Goal: Use online tool/utility

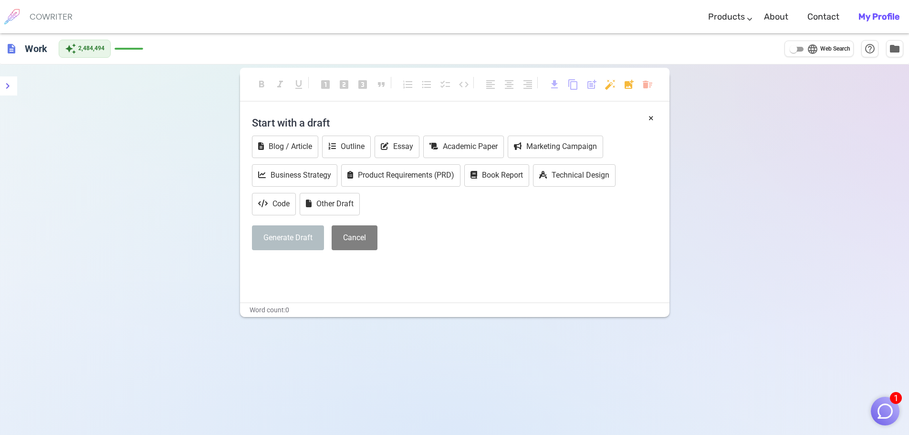
click at [883, 414] on img "button" at bounding box center [885, 411] width 18 height 18
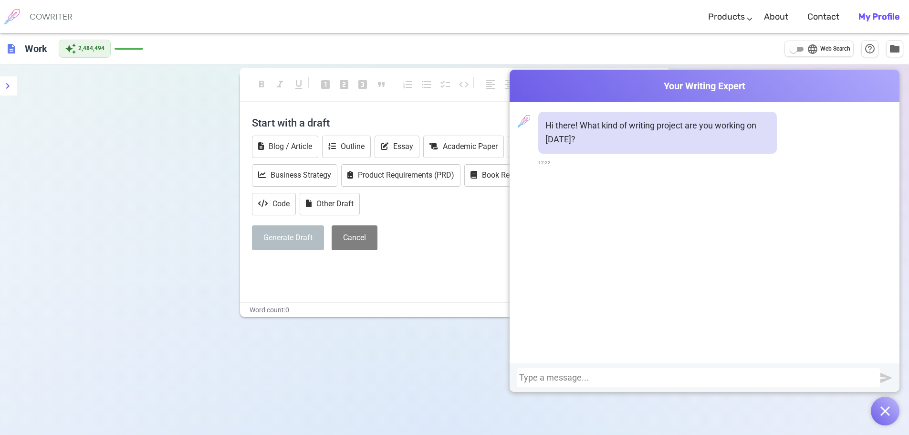
click at [790, 372] on div at bounding box center [698, 377] width 363 height 19
click at [794, 377] on div at bounding box center [698, 378] width 359 height 10
paste div
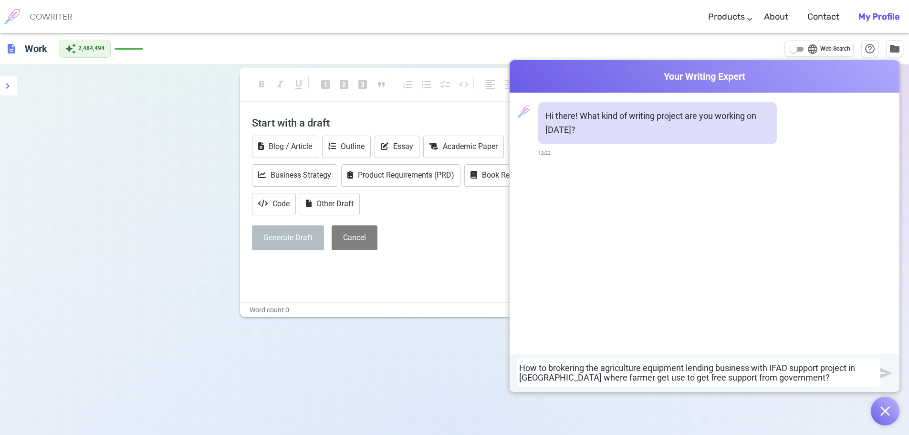
scroll to position [0, 0]
click at [799, 49] on input "language Web Search" at bounding box center [793, 48] width 34 height 11
checkbox input "true"
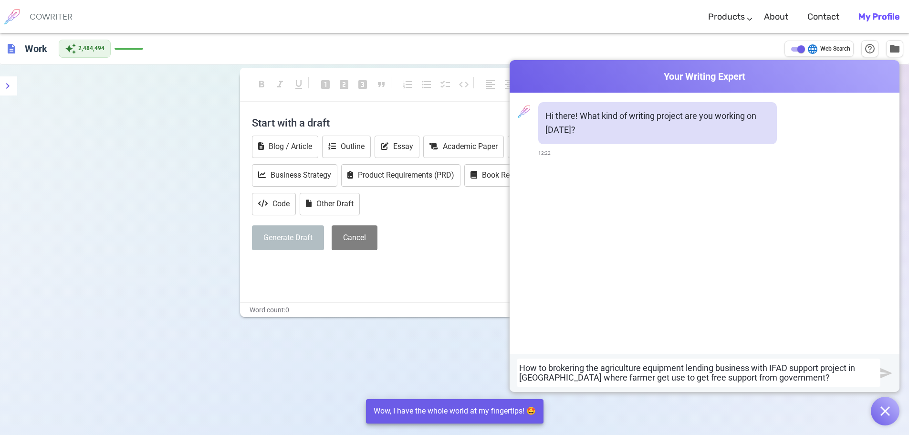
click at [888, 372] on img "submit" at bounding box center [886, 373] width 12 height 12
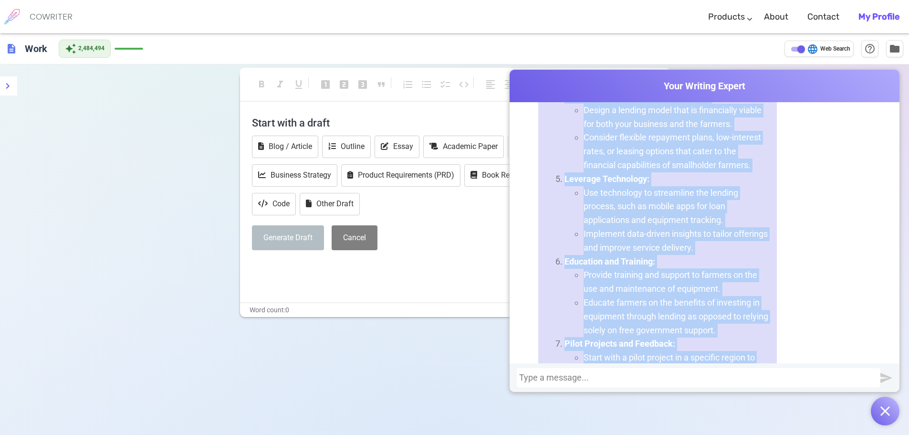
scroll to position [727, 0]
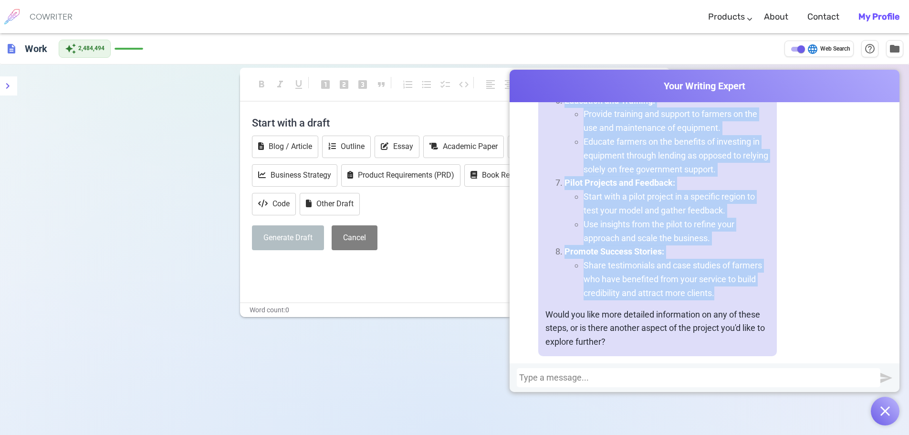
drag, startPoint x: 544, startPoint y: 174, endPoint x: 728, endPoint y: 279, distance: 212.3
copy div "Brokering an agriculture equipment lending business in [GEOGRAPHIC_DATA], espec…"
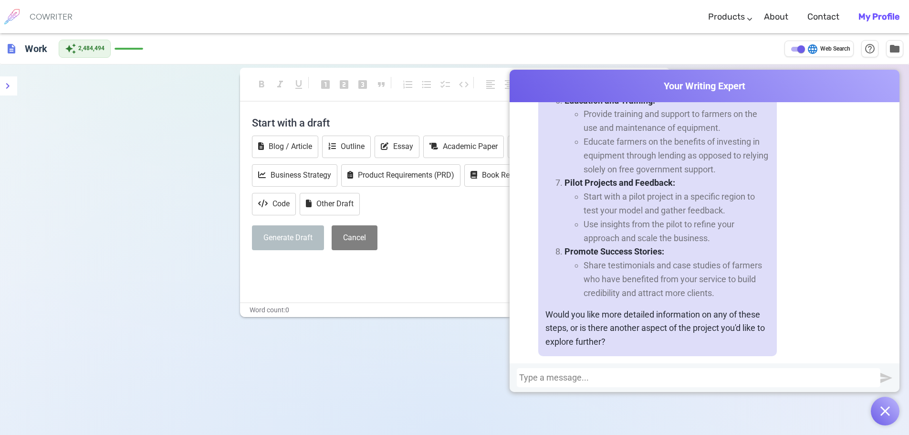
click at [563, 382] on div at bounding box center [698, 377] width 363 height 19
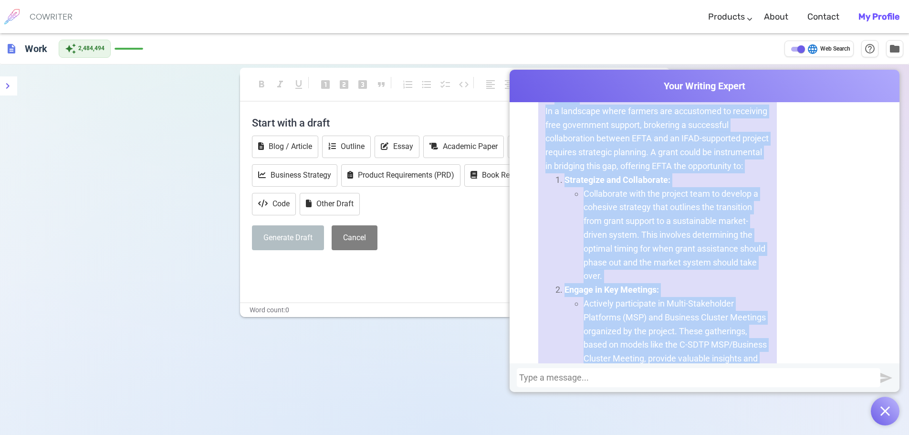
scroll to position [1209, 0]
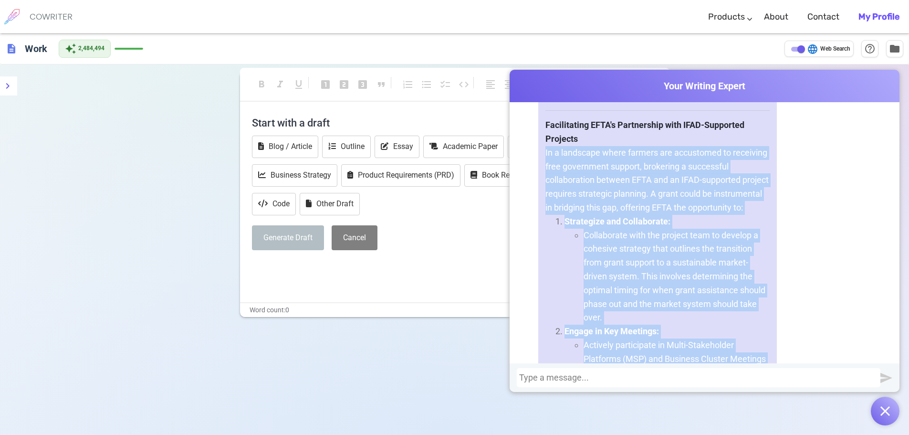
drag, startPoint x: 641, startPoint y: 226, endPoint x: 541, endPoint y: 160, distance: 119.3
click at [541, 160] on div "Certainly! Here's a refined version of your text with improved clarity and stru…" at bounding box center [657, 348] width 239 height 561
copy div "In a landscape where farmers are accustomed to receiving free government suppor…"
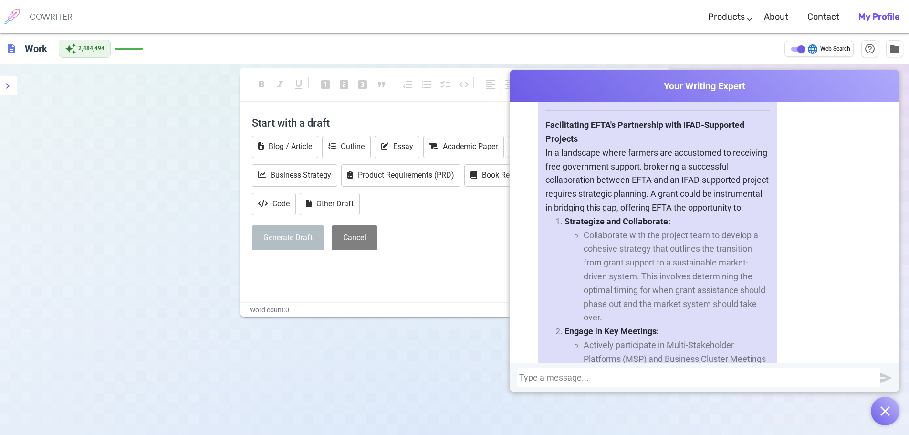
click at [637, 377] on div at bounding box center [698, 378] width 359 height 10
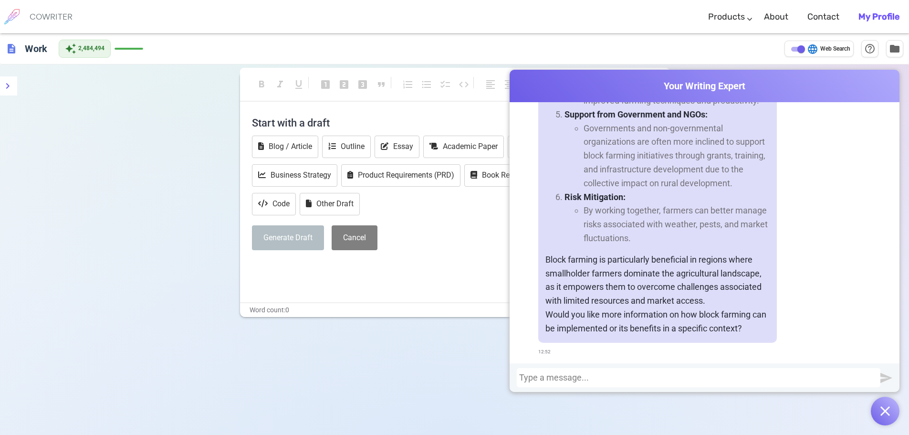
scroll to position [2220, 0]
